Goal: Information Seeking & Learning: Learn about a topic

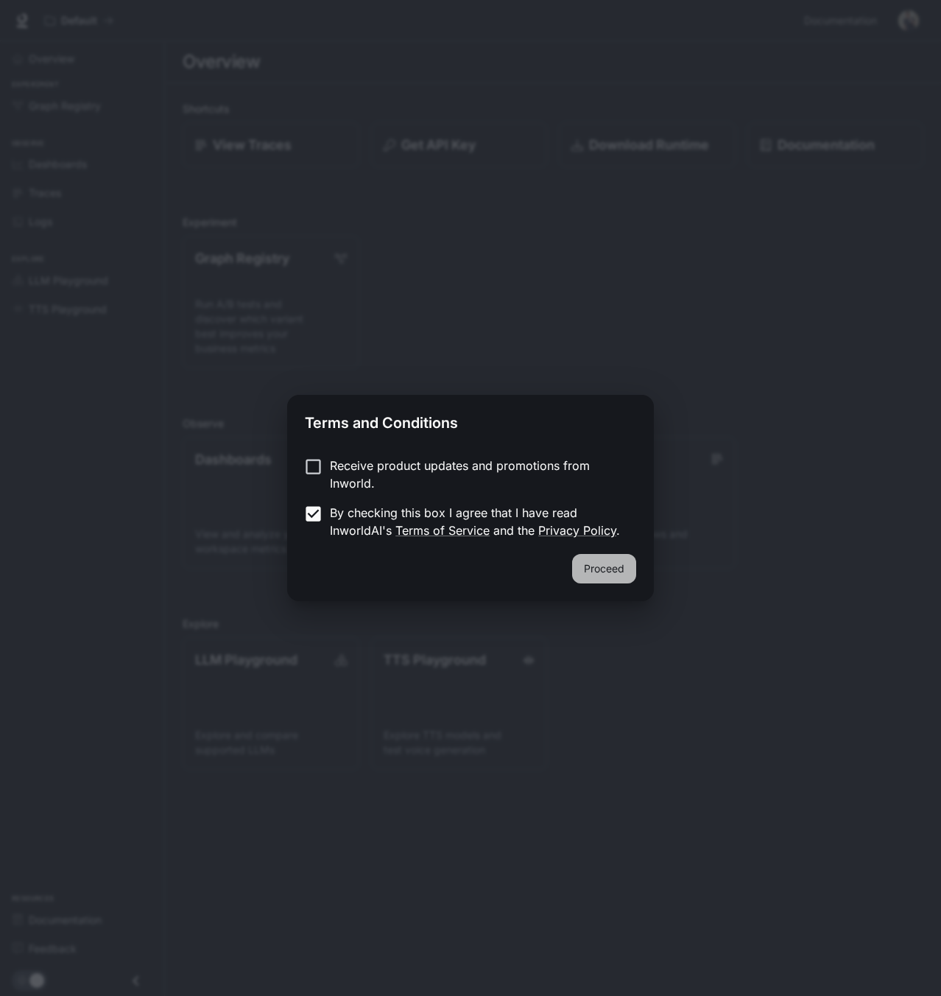
click at [607, 580] on button "Proceed" at bounding box center [604, 568] width 64 height 29
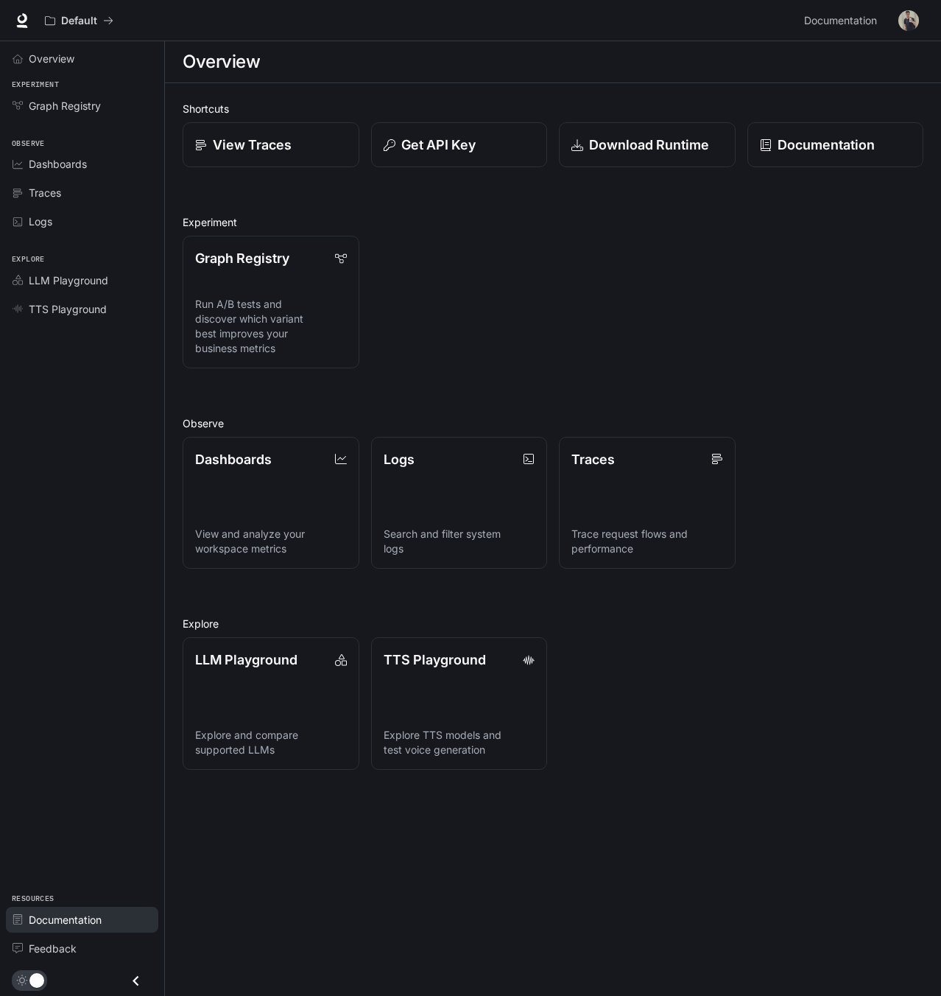
click at [75, 913] on span "Documentation" at bounding box center [65, 919] width 73 height 15
